Goal: Transaction & Acquisition: Purchase product/service

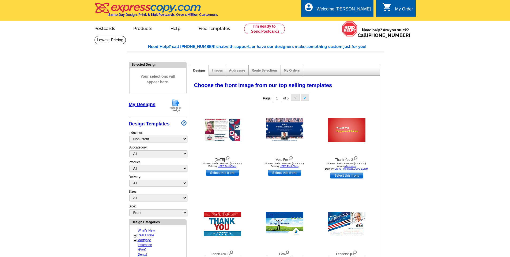
click at [150, 105] on link "My Designs" at bounding box center [142, 104] width 27 height 5
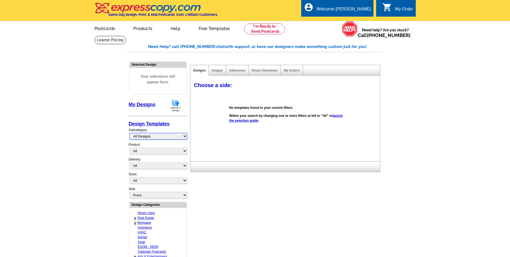
click at [152, 138] on select "All Designs Finished Designs Unfinished Designs" at bounding box center [158, 136] width 58 height 7
click at [154, 130] on div "Subcategory: All Designs Finished Designs Unfinished Designs" at bounding box center [158, 134] width 58 height 15
click at [155, 124] on link "Design Templates" at bounding box center [149, 123] width 41 height 5
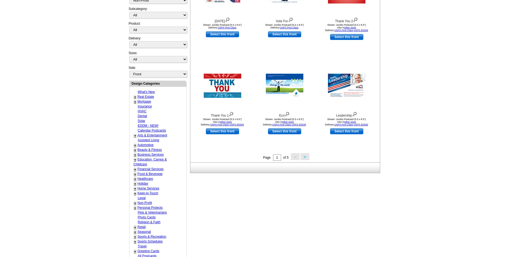
scroll to position [161, 0]
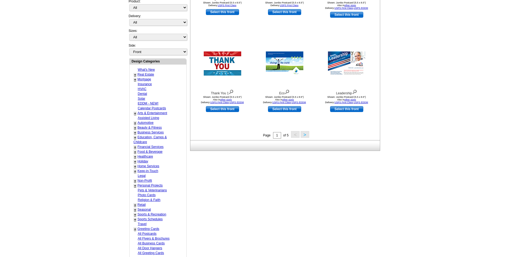
click at [307, 135] on button ">" at bounding box center [305, 134] width 9 height 7
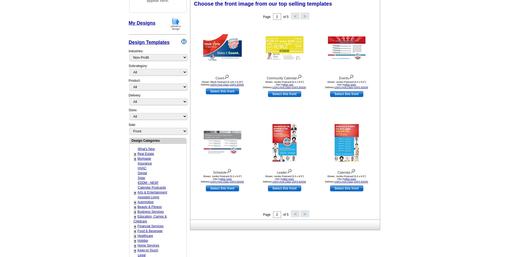
scroll to position [79, 0]
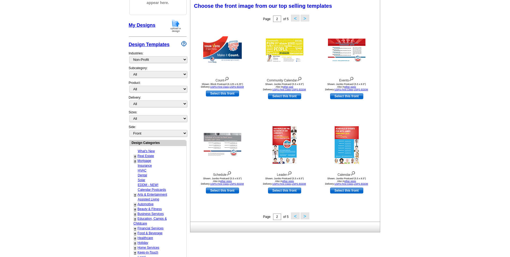
click at [305, 217] on button ">" at bounding box center [305, 215] width 9 height 7
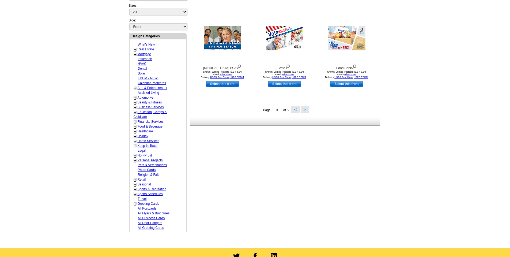
scroll to position [186, 0]
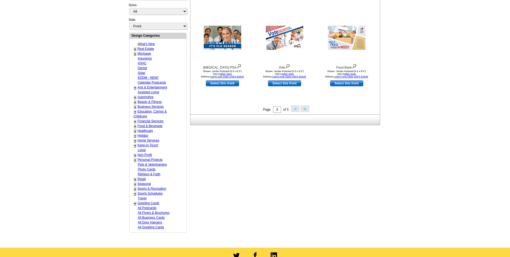
click at [149, 208] on link "All Postcards" at bounding box center [147, 208] width 19 height 4
select select "971"
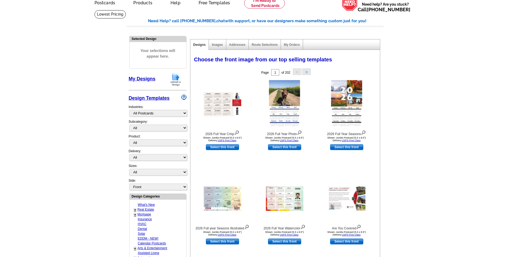
scroll to position [0, 0]
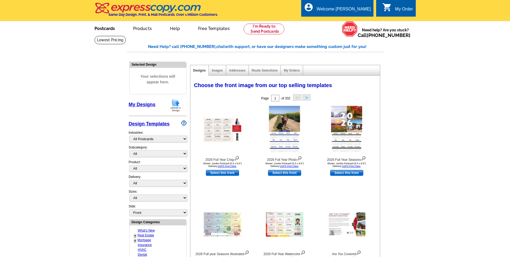
click at [111, 28] on link "Postcards" at bounding box center [104, 28] width 37 height 13
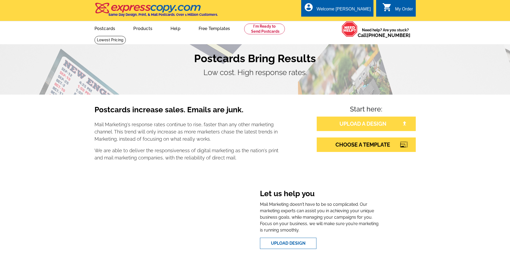
click at [366, 124] on link "UPLOAD A DESIGN" at bounding box center [366, 123] width 99 height 14
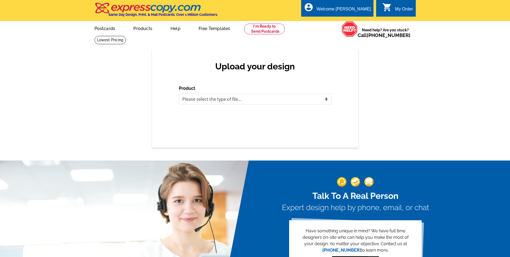
click at [224, 92] on div "Product Please select the type of file... Postcards Business Cards Letters and …" at bounding box center [255, 94] width 153 height 19
click at [225, 97] on select "Please select the type of file... Postcards Business Cards Letters and flyers G…" at bounding box center [255, 99] width 153 height 11
select select "1"
click at [179, 94] on select "Please select the type of file... Postcards Business Cards Letters and flyers G…" at bounding box center [255, 99] width 153 height 11
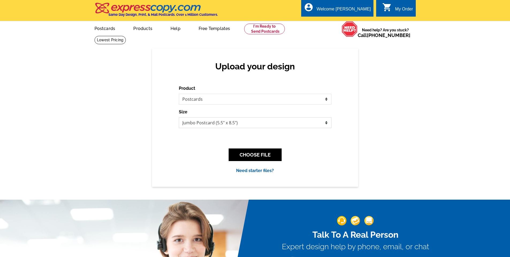
click at [223, 125] on select "Jumbo Postcard (5.5" x 8.5") Regular Postcard (4.25" x 5.6") Panoramic Postcard…" at bounding box center [255, 122] width 153 height 11
select select "1"
click at [179, 117] on select "Jumbo Postcard (5.5" x 8.5") Regular Postcard (4.25" x 5.6") Panoramic Postcard…" at bounding box center [255, 122] width 153 height 11
click at [262, 157] on button "CHOOSE FILE" at bounding box center [255, 154] width 53 height 13
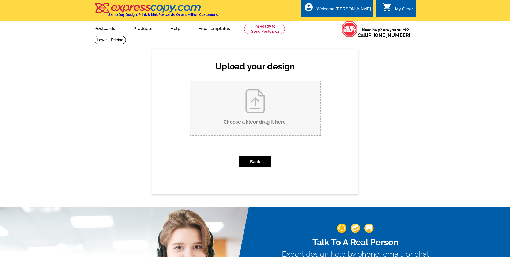
click at [244, 98] on input "Choose a file or drag it here ." at bounding box center [255, 108] width 130 height 54
type input "C:\fakepath\World Postcard Day - Official Postcard 2025 - image side (RGB).jpg"
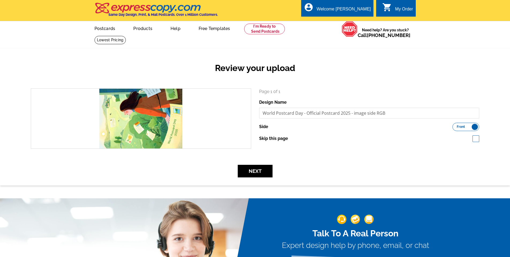
click at [465, 127] on label "Front Back" at bounding box center [465, 127] width 27 height 8
click at [455, 125] on input "Front Back" at bounding box center [455, 125] width 0 height 0
click at [465, 127] on label "Front Back" at bounding box center [465, 127] width 27 height 8
click at [455, 125] on input "Front Back" at bounding box center [455, 125] width 0 height 0
click at [249, 172] on button "Next" at bounding box center [255, 171] width 35 height 13
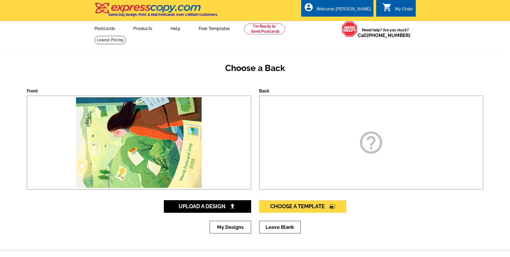
click at [378, 135] on icon "help_outline" at bounding box center [371, 142] width 27 height 27
click at [369, 145] on icon "help_outline" at bounding box center [371, 142] width 27 height 27
click at [207, 207] on span "Upload A Design" at bounding box center [208, 206] width 58 height 6
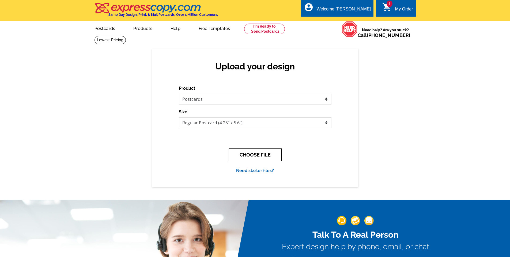
click at [262, 155] on button "CHOOSE FILE" at bounding box center [255, 154] width 53 height 13
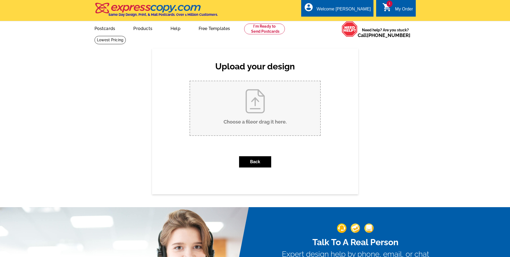
click at [262, 106] on input "Choose a file or drag it here ." at bounding box center [255, 108] width 130 height 54
type input "C:\fakepath\World Postcard Day - Official Postcard 2025 - image side (RGB).jpg"
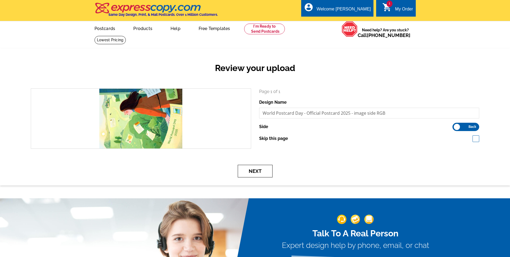
click at [267, 170] on button "Next" at bounding box center [255, 171] width 35 height 13
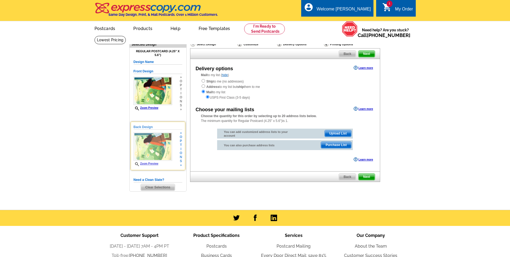
click at [153, 139] on img at bounding box center [153, 146] width 39 height 28
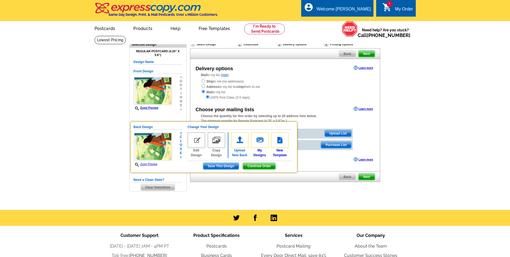
click at [245, 137] on img at bounding box center [239, 140] width 17 height 16
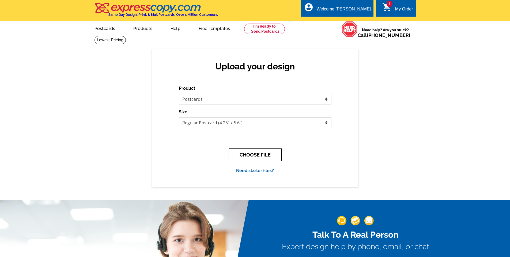
click at [249, 154] on button "CHOOSE FILE" at bounding box center [255, 154] width 53 height 13
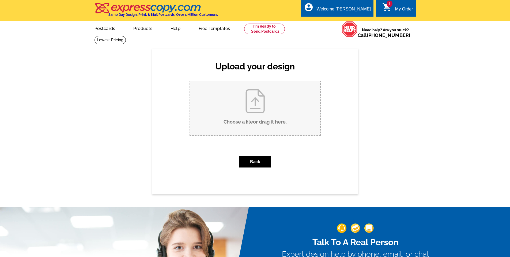
click at [257, 93] on input "Choose a file or drag it here ." at bounding box center [255, 108] width 130 height 54
type input "C:\fakepath\World Postcard Day - Official Postcard 2025 - writing side (RGB) (1…"
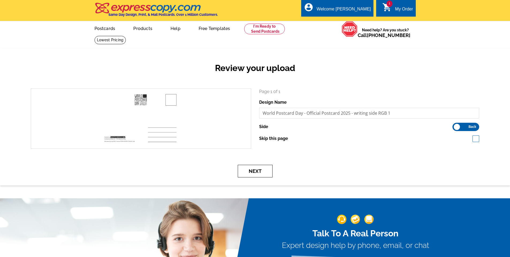
click at [251, 169] on button "Next" at bounding box center [255, 171] width 35 height 13
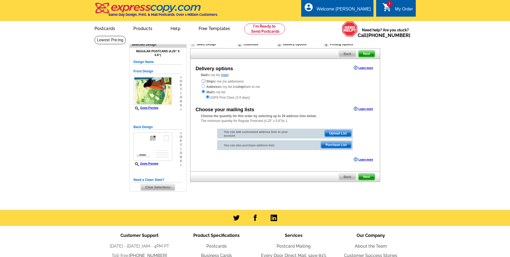
click at [203, 80] on input "radio" at bounding box center [203, 80] width 3 height 3
radio input "true"
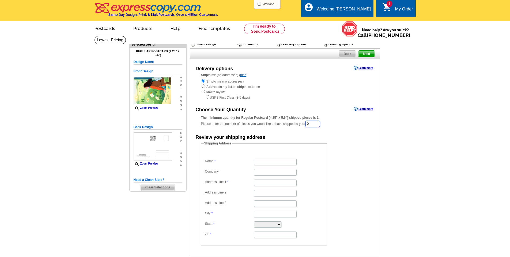
drag, startPoint x: 296, startPoint y: 128, endPoint x: 276, endPoint y: 132, distance: 20.2
click at [276, 132] on div "Choose Your Quantity Learn more The minimum quantity for Regular Postcard (4.25…" at bounding box center [284, 175] width 189 height 140
type input "25"
click at [259, 162] on input "Name" at bounding box center [275, 162] width 43 height 6
type input "Mark"
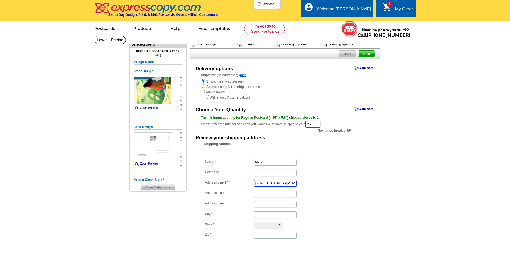
type input "[STREET_ADDRESS][PERSON_NAME]"
type input "[GEOGRAPHIC_DATA]"
select select "OH"
type input "44118"
click at [412, 160] on main "Need Help? call 800-260-5887, chat with support, or have our designers make som…" at bounding box center [255, 165] width 510 height 259
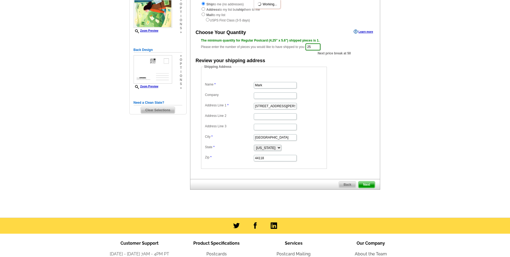
scroll to position [80, 0]
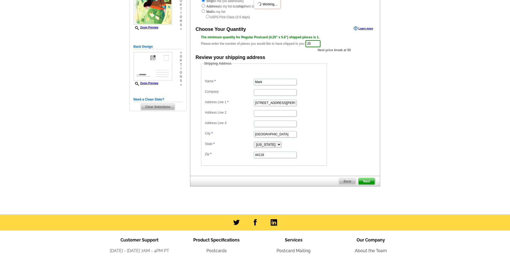
click at [368, 182] on span "Next" at bounding box center [366, 181] width 16 height 6
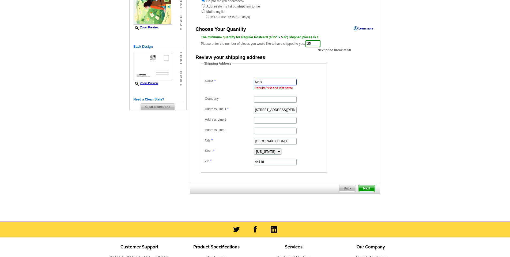
click at [279, 82] on input "Mark" at bounding box center [275, 82] width 43 height 6
type input "[PERSON_NAME]"
click at [367, 190] on span "Next" at bounding box center [366, 188] width 16 height 6
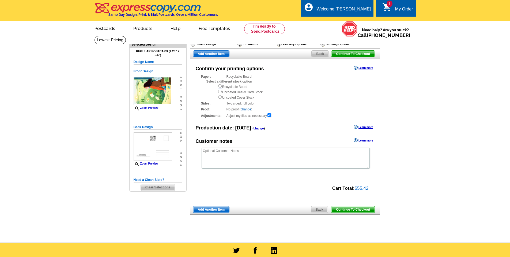
click at [220, 86] on input "radio" at bounding box center [219, 85] width 3 height 3
radio input "true"
click at [220, 93] on input "radio" at bounding box center [219, 91] width 3 height 3
radio input "true"
click at [219, 98] on input "radio" at bounding box center [219, 96] width 3 height 3
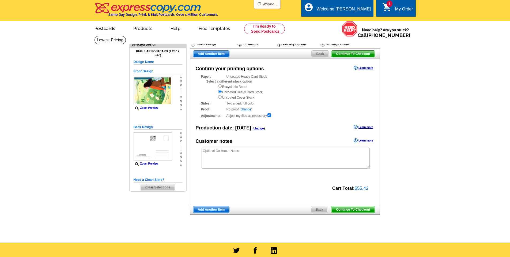
radio input "true"
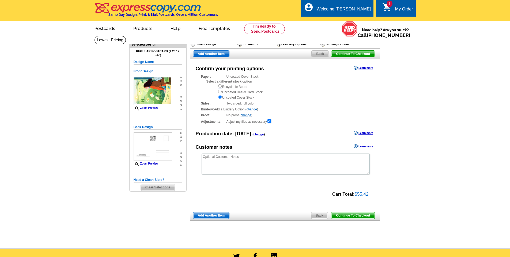
click at [221, 86] on input "radio" at bounding box center [219, 85] width 3 height 3
radio input "true"
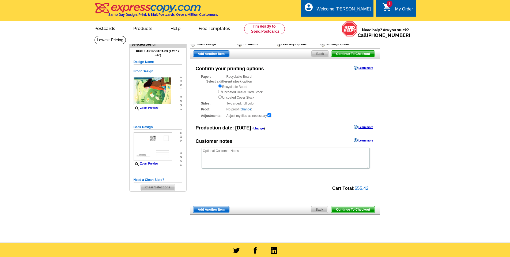
click at [358, 210] on span "Continue To Checkout" at bounding box center [352, 209] width 43 height 6
